Goal: Navigation & Orientation: Find specific page/section

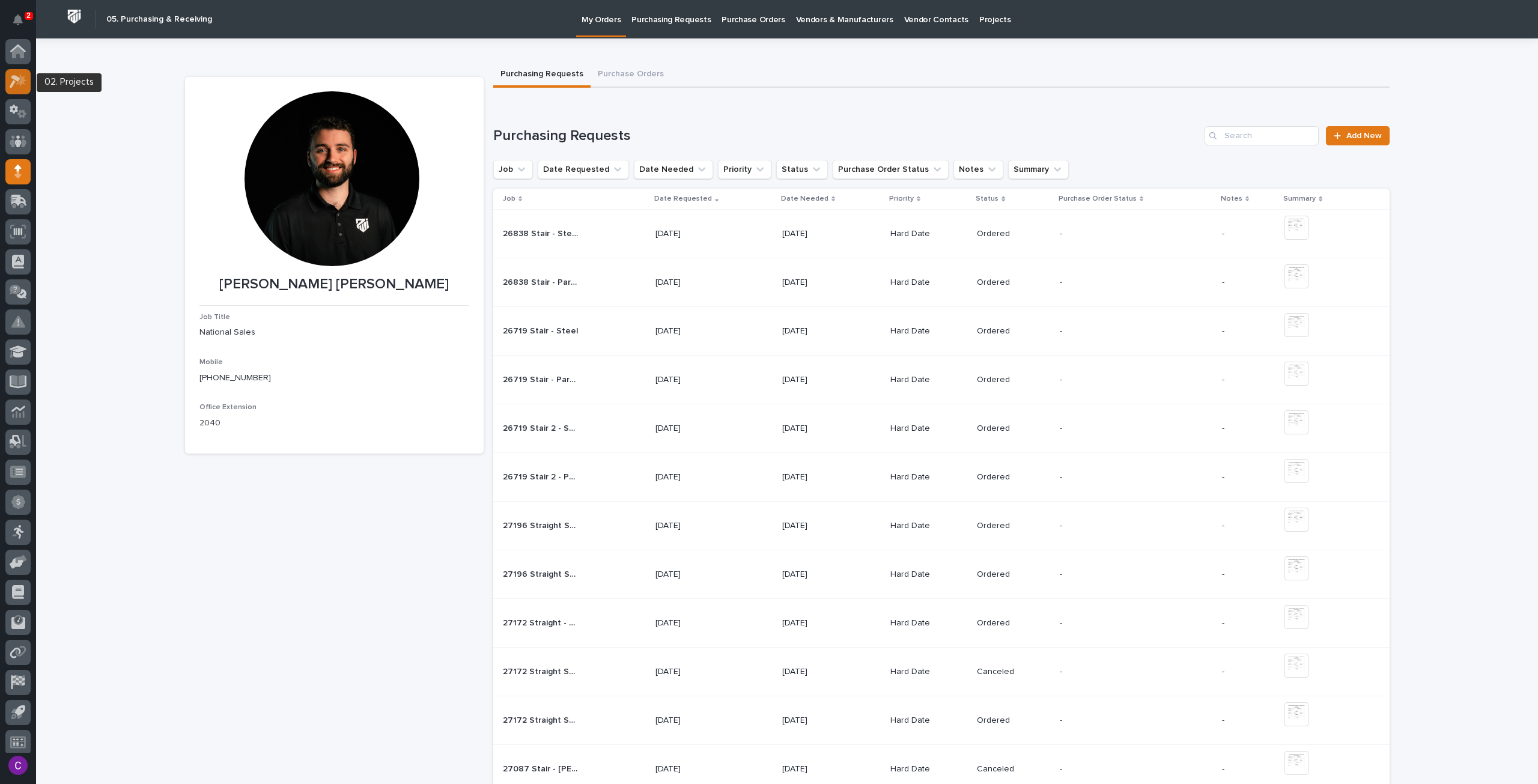
click at [11, 80] on icon at bounding box center [18, 81] width 17 height 14
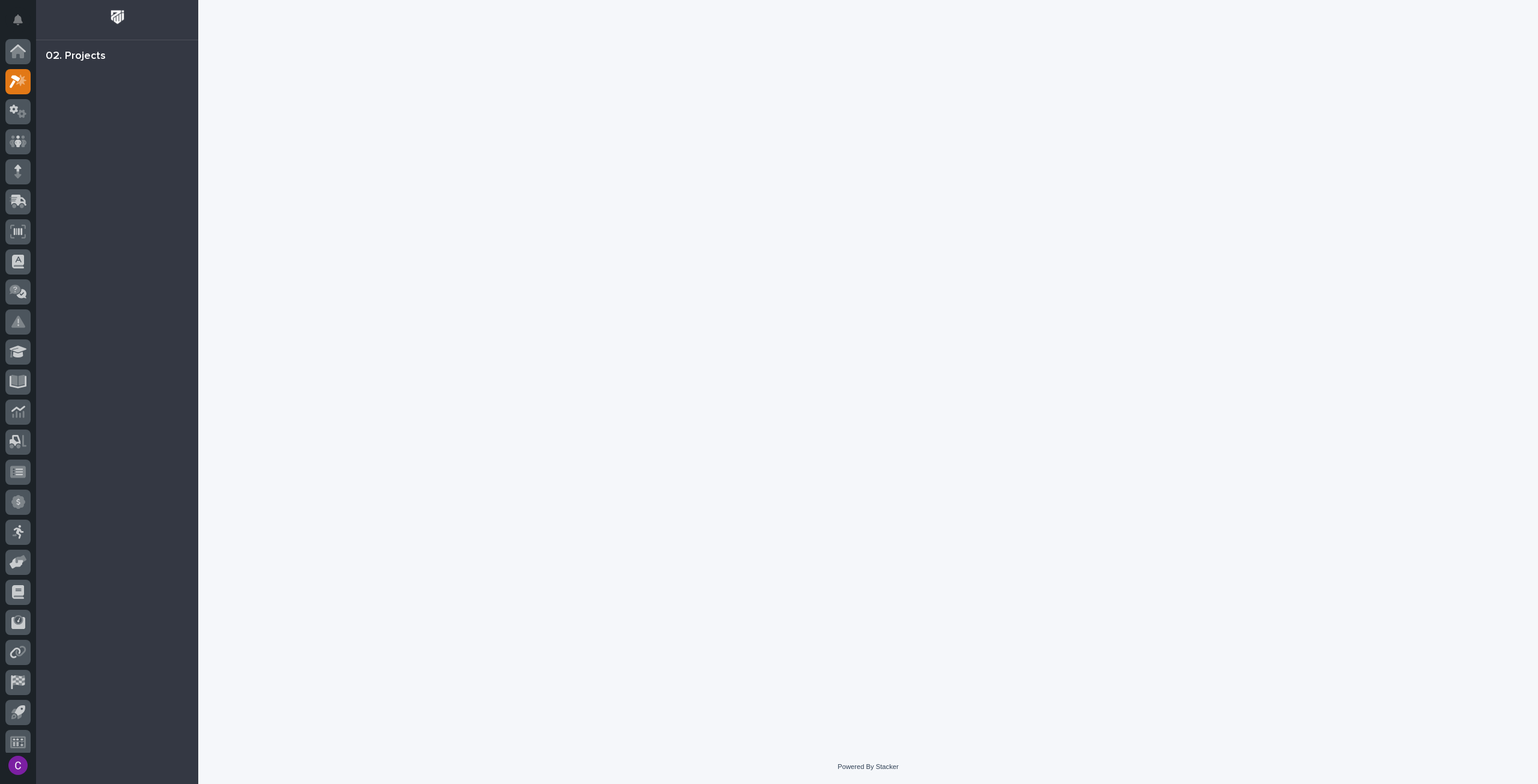
scroll to position [7, 0]
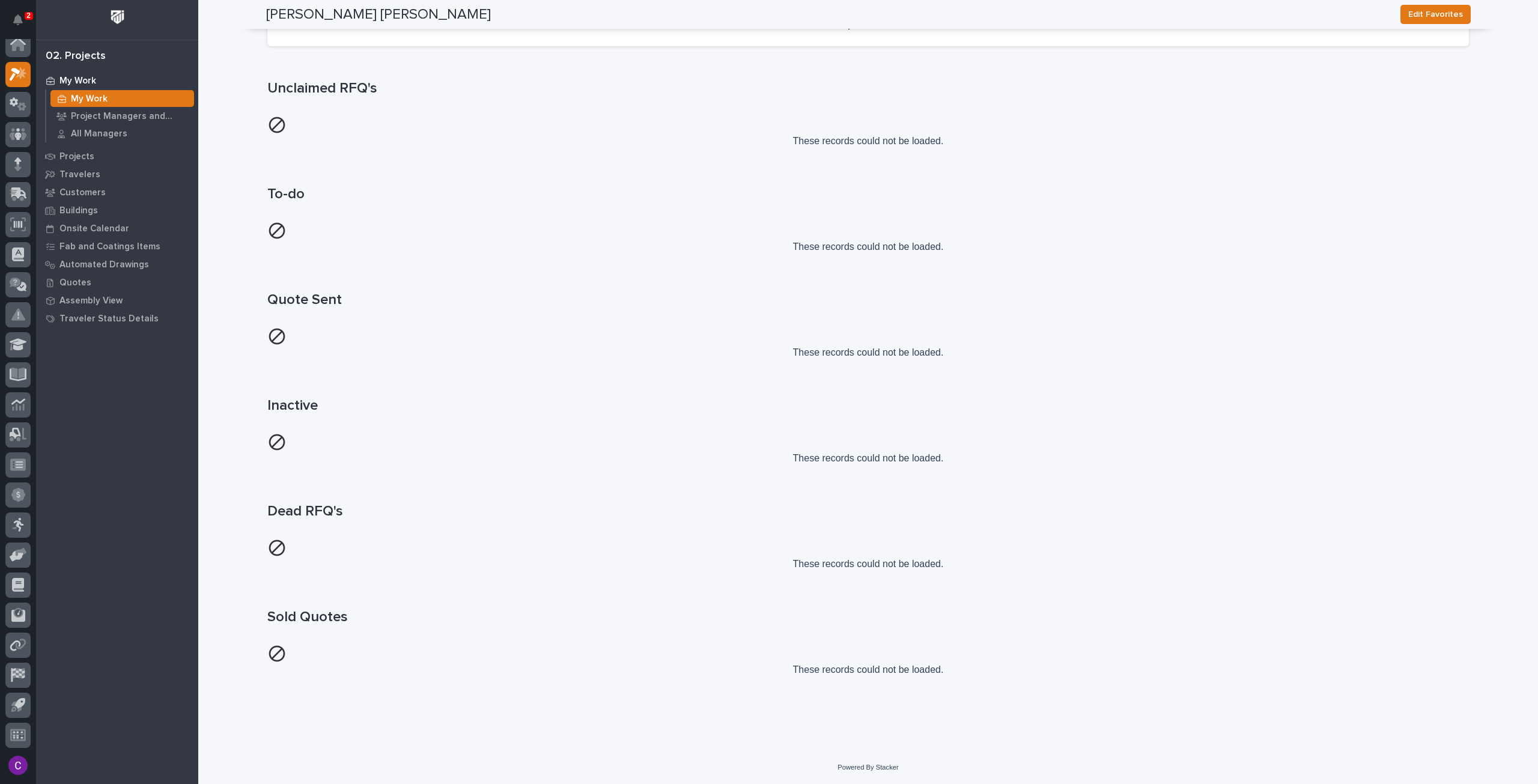
scroll to position [212, 0]
